Goal: Information Seeking & Learning: Learn about a topic

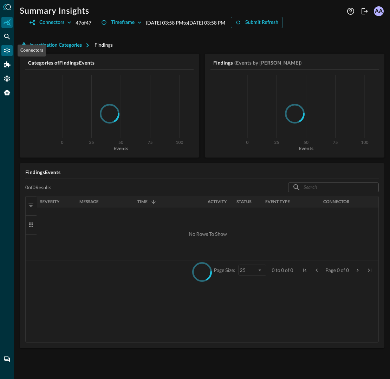
click at [8, 46] on div "Connectors" at bounding box center [6, 50] width 11 height 11
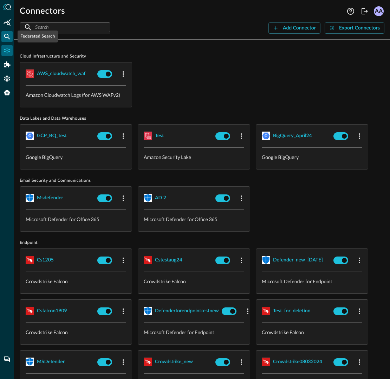
click at [8, 33] on icon "Federated Search" at bounding box center [7, 36] width 7 height 7
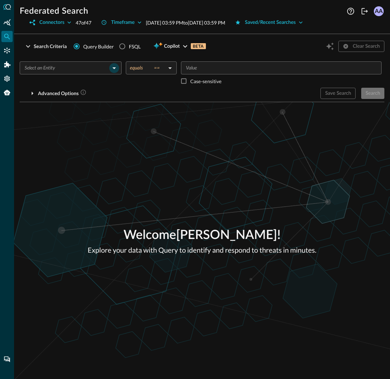
click at [110, 65] on icon "Open" at bounding box center [114, 68] width 8 height 8
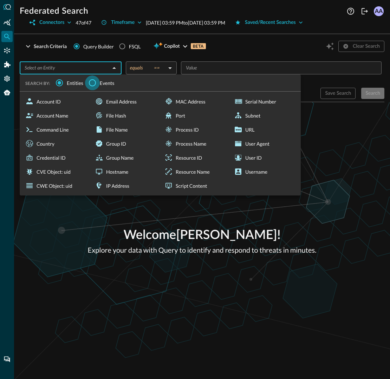
click at [91, 84] on input "Events" at bounding box center [92, 82] width 15 height 15
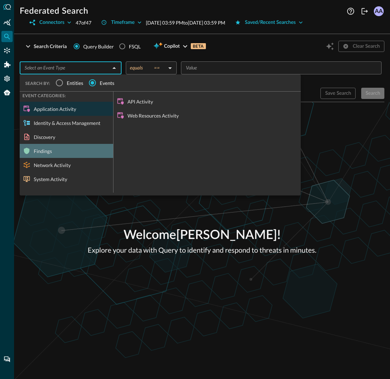
click at [66, 153] on div "Findings" at bounding box center [66, 151] width 93 height 14
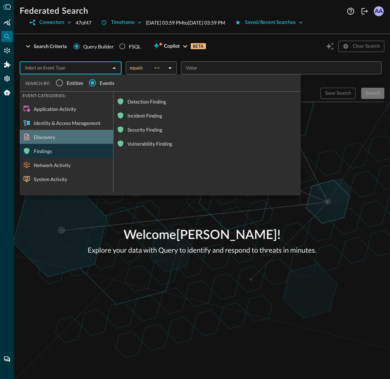
click at [53, 138] on div "Discovery" at bounding box center [66, 137] width 93 height 14
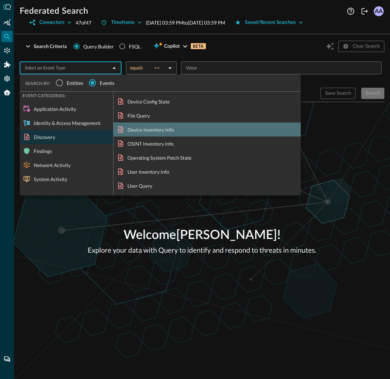
click at [136, 135] on div "Device Inventory Info" at bounding box center [206, 130] width 187 height 14
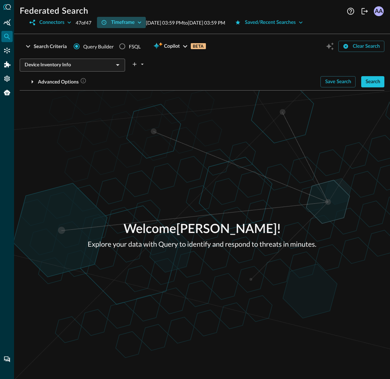
click at [140, 21] on icon "button" at bounding box center [139, 22] width 7 height 7
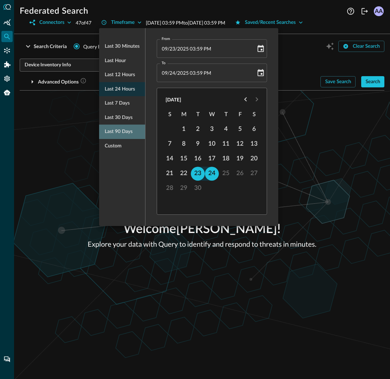
click at [118, 134] on span "Last 90 days" at bounding box center [119, 131] width 28 height 9
type input "[DATE] 03:59 PM"
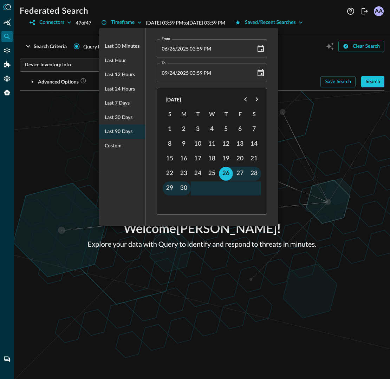
click at [290, 150] on div at bounding box center [195, 189] width 390 height 379
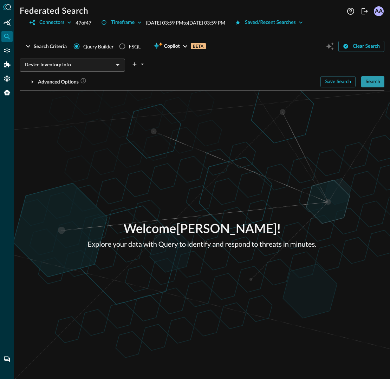
click at [373, 81] on div "Search" at bounding box center [372, 82] width 15 height 9
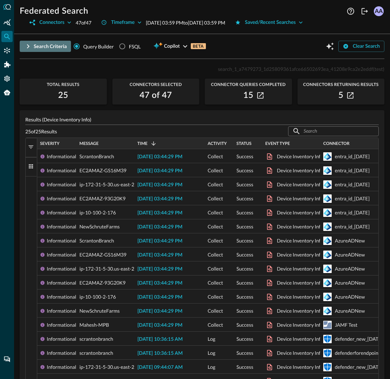
click at [38, 47] on div "Search Criteria" at bounding box center [50, 46] width 33 height 9
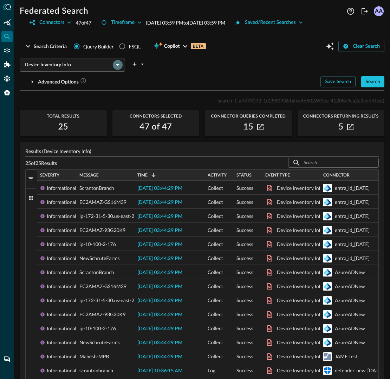
click at [116, 65] on icon "Open" at bounding box center [117, 65] width 8 height 8
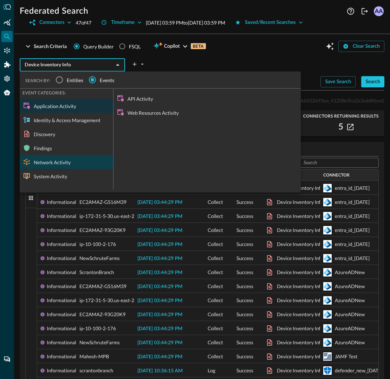
click at [57, 159] on div "Network Activity" at bounding box center [66, 162] width 93 height 14
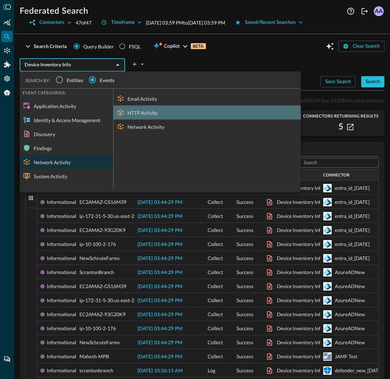
click at [148, 106] on div "HTTP Activity" at bounding box center [206, 113] width 187 height 14
type input "HTTP Activity"
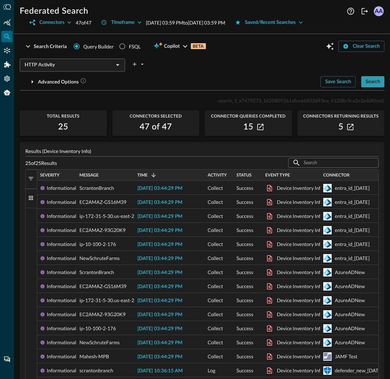
click at [371, 84] on div "Search" at bounding box center [372, 82] width 15 height 9
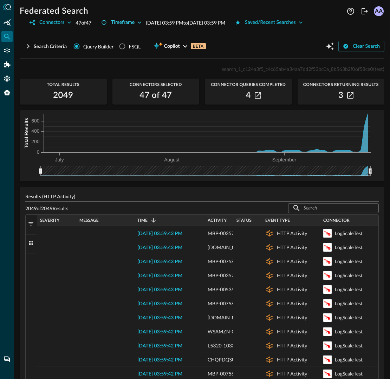
click at [143, 25] on icon "button" at bounding box center [139, 22] width 7 height 7
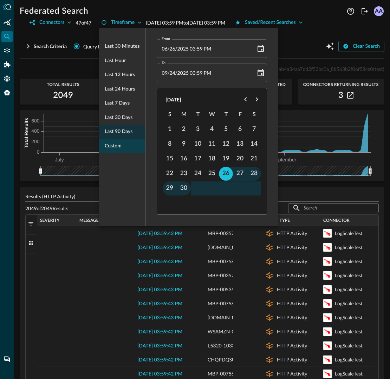
click at [121, 144] on span "Custom" at bounding box center [113, 146] width 17 height 9
type input "[DATE] 04:00 PM"
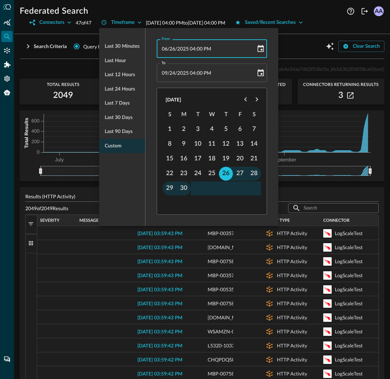
click at [180, 50] on span "2025" at bounding box center [183, 49] width 12 height 6
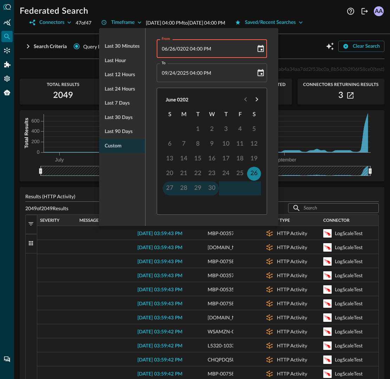
type input "[DATE] 04:00 PM"
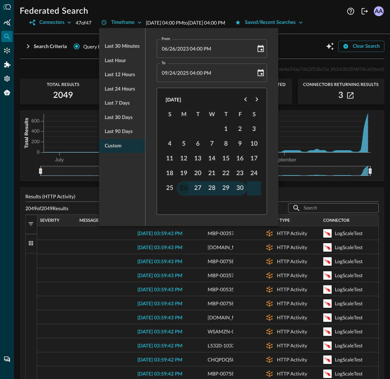
click at [184, 187] on button "26" at bounding box center [184, 188] width 14 height 14
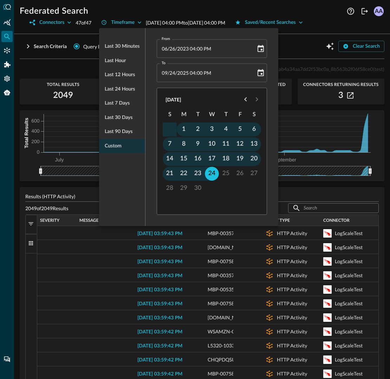
click at [321, 68] on div at bounding box center [195, 189] width 390 height 379
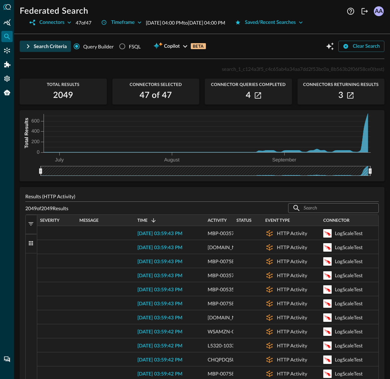
click at [31, 48] on icon "button" at bounding box center [28, 46] width 8 height 8
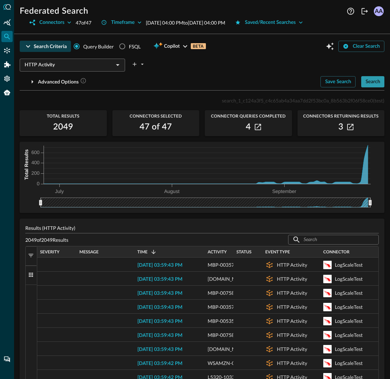
click at [363, 79] on button "Search" at bounding box center [372, 81] width 23 height 11
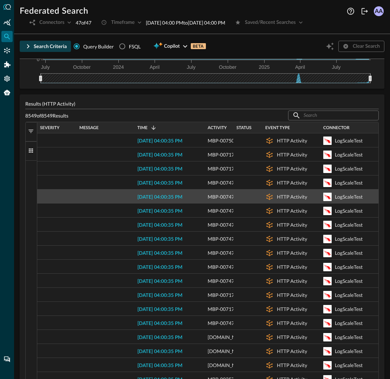
scroll to position [229, 0]
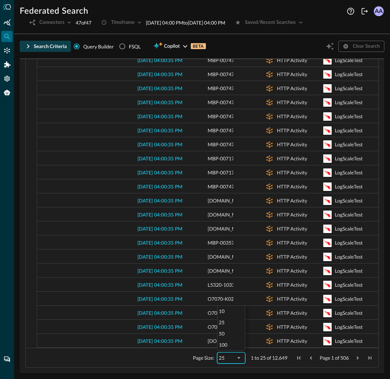
click at [234, 359] on div "25" at bounding box center [227, 358] width 17 height 6
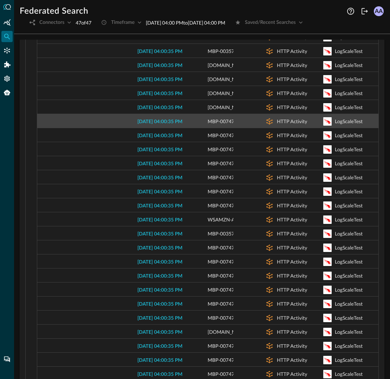
scroll to position [1282, 0]
